Goal: Register for event/course

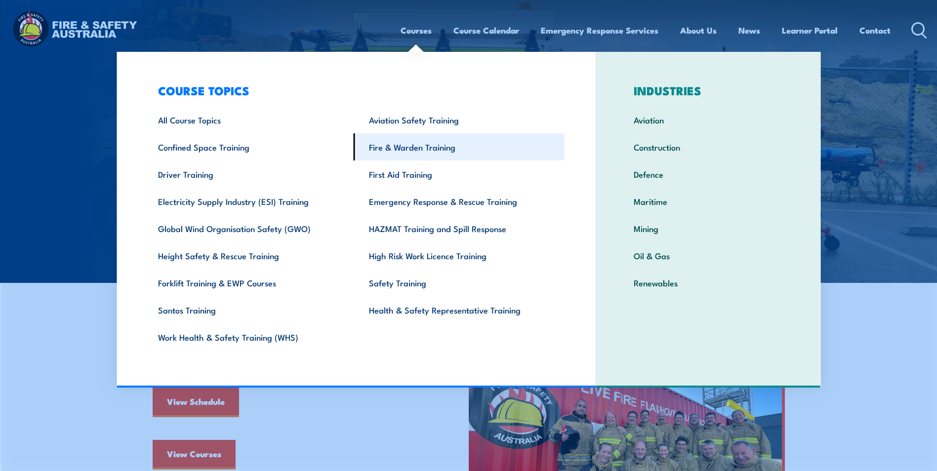
click at [415, 153] on link "Fire & Warden Training" at bounding box center [459, 146] width 211 height 27
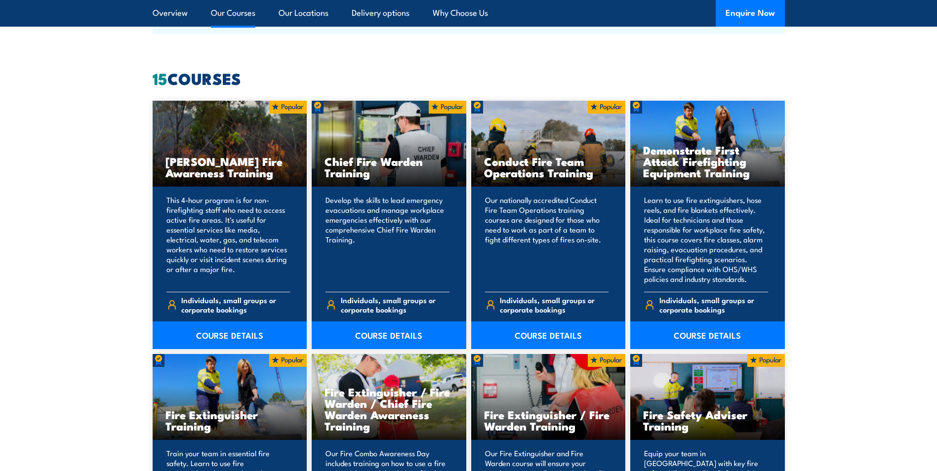
scroll to position [741, 0]
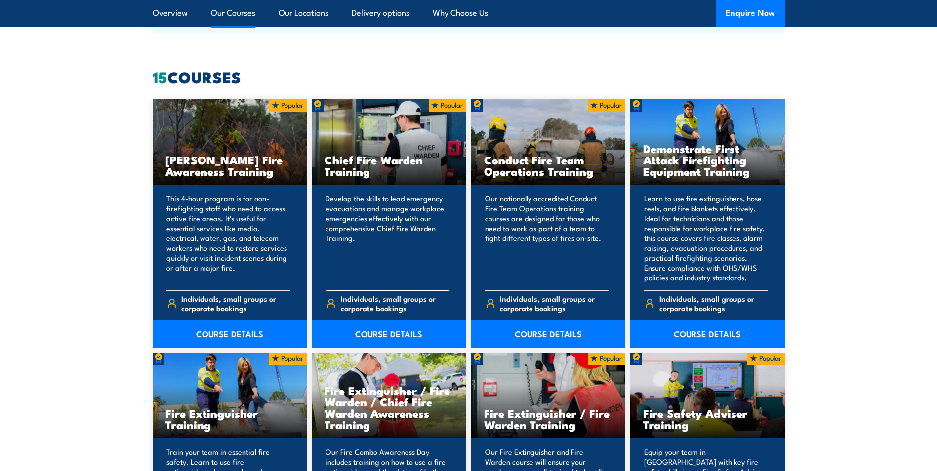
click at [382, 334] on link "COURSE DETAILS" at bounding box center [389, 334] width 155 height 28
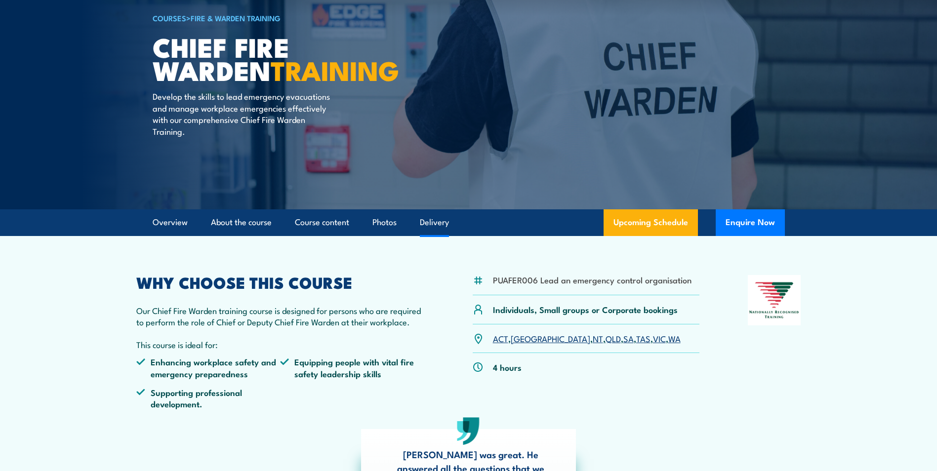
scroll to position [99, 0]
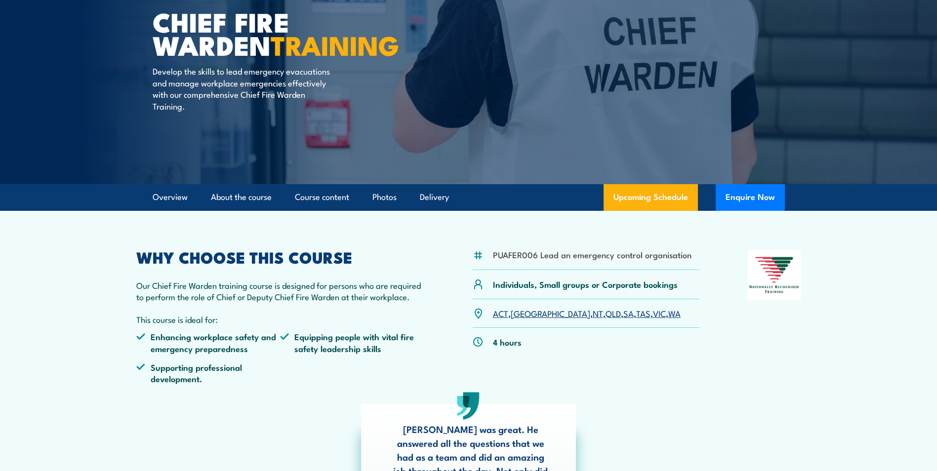
click at [605, 316] on link "QLD" at bounding box center [612, 313] width 15 height 12
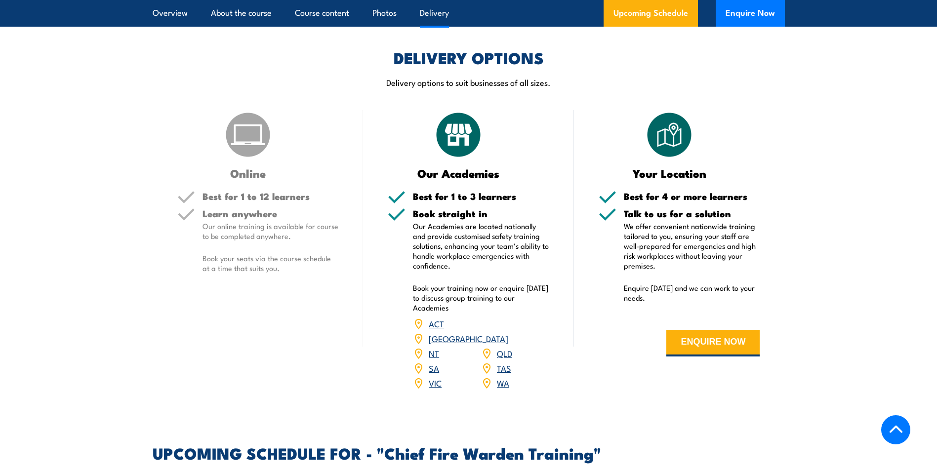
scroll to position [1169, 0]
